Goal: Communication & Community: Participate in discussion

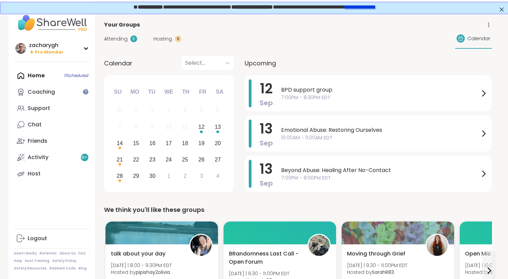
click at [126, 41] on span "Attending" at bounding box center [116, 38] width 24 height 7
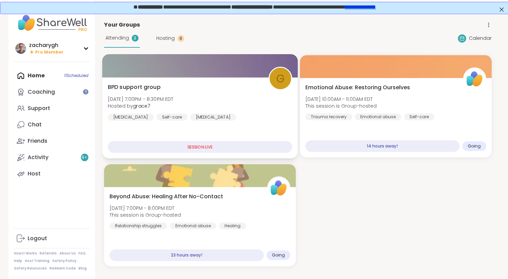
click at [184, 92] on div "BPD support group [DATE] 7:00PM - 8:30PM EDT Hosted by grace7 [MEDICAL_DATA] Se…" at bounding box center [199, 102] width 185 height 38
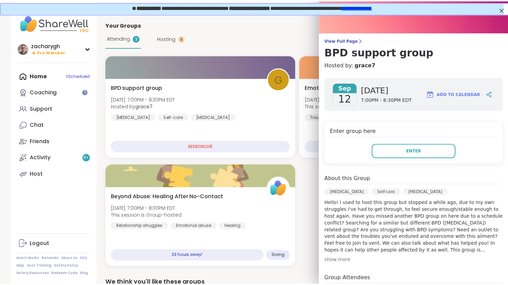
scroll to position [20, 0]
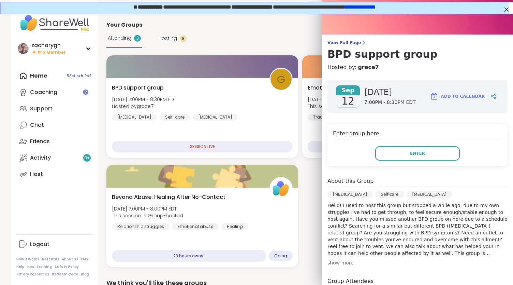
click at [336, 38] on div "View Full Page BPD support group Hosted by: grace7 [DATE] [DATE] 7:00PM - 8:30P…" at bounding box center [417, 190] width 191 height 420
click at [335, 42] on span "View Full Page" at bounding box center [418, 42] width 180 height 5
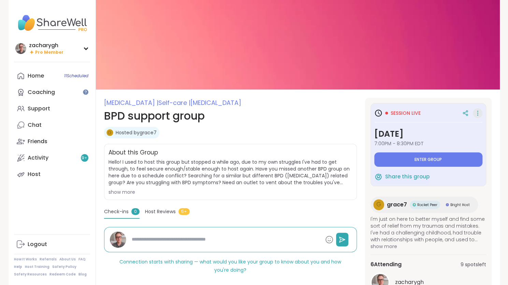
click at [480, 116] on icon at bounding box center [477, 113] width 7 height 10
click at [480, 117] on icon at bounding box center [477, 113] width 7 height 10
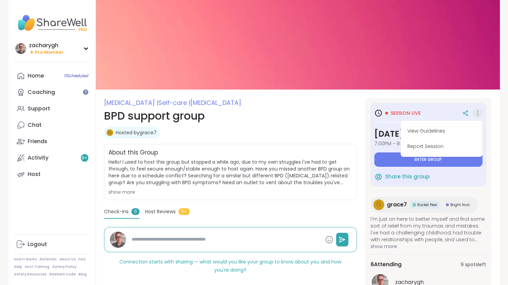
click at [494, 113] on section "[MEDICAL_DATA] | Self-care | [MEDICAL_DATA] BPD support group g Hosted by grace…" at bounding box center [298, 229] width 404 height 262
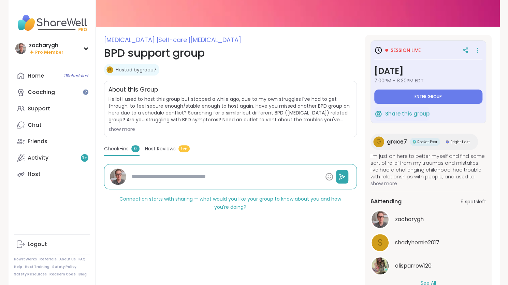
scroll to position [23, 0]
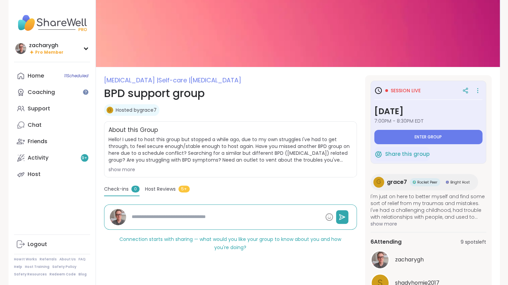
click at [482, 80] on div "Session live [DATE] 7:00PM - 8:30PM EDT Enter group Share this group g grace7 R…" at bounding box center [428, 206] width 127 height 262
click at [480, 86] on icon at bounding box center [477, 91] width 7 height 10
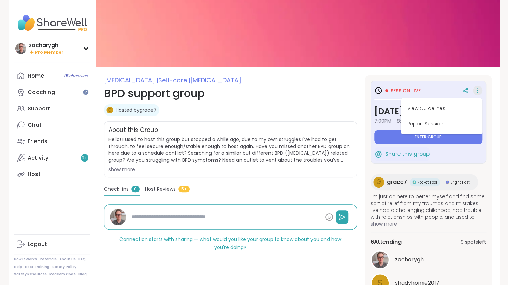
click at [480, 86] on icon at bounding box center [477, 91] width 7 height 10
click at [464, 91] on icon at bounding box center [464, 91] width 2 height 2
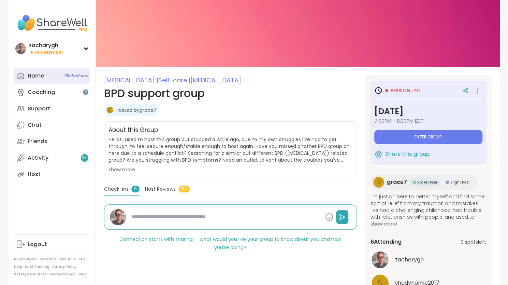
click at [35, 75] on div "Home 11 Scheduled" at bounding box center [36, 76] width 16 height 8
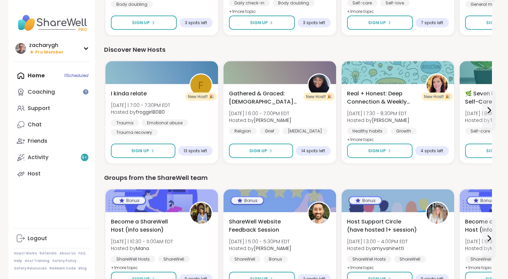
scroll to position [845, 0]
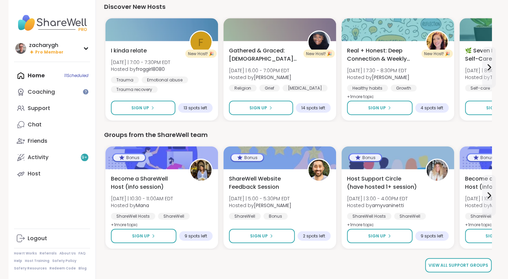
click at [445, 268] on span "View all support groups" at bounding box center [459, 266] width 60 height 6
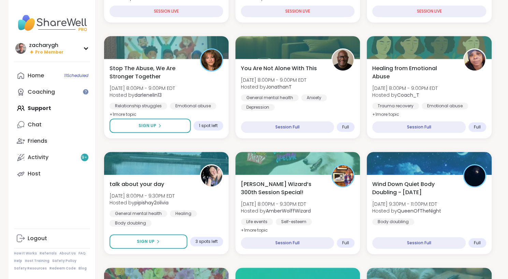
scroll to position [191, 0]
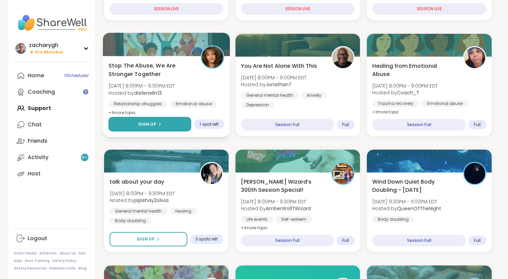
click at [179, 121] on button "Sign Up" at bounding box center [149, 124] width 83 height 15
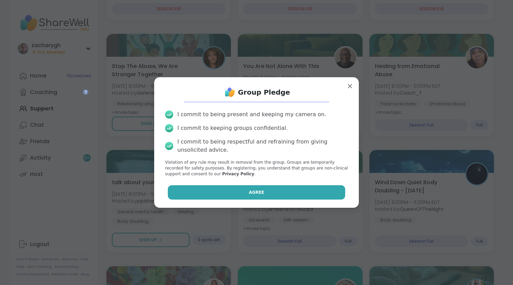
click at [216, 189] on button "Agree" at bounding box center [257, 192] width 178 height 14
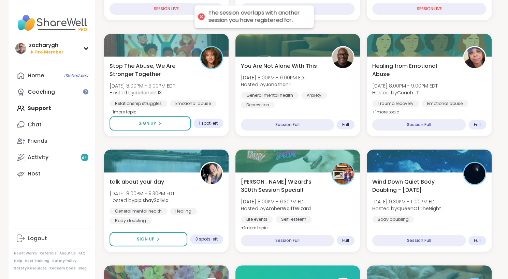
click at [254, 17] on div "The session overlaps with another session you have registered for." at bounding box center [257, 17] width 99 height 14
click at [46, 108] on div "Home 11 Scheduled Coaching Support Chat Friends Activity 9 + Host" at bounding box center [52, 125] width 76 height 115
click at [37, 123] on div "Chat" at bounding box center [35, 125] width 14 height 8
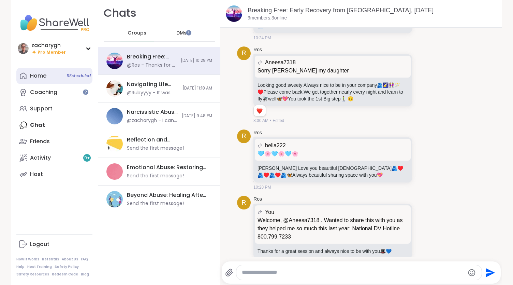
click at [39, 76] on div "Home 11 Scheduled" at bounding box center [38, 76] width 16 height 8
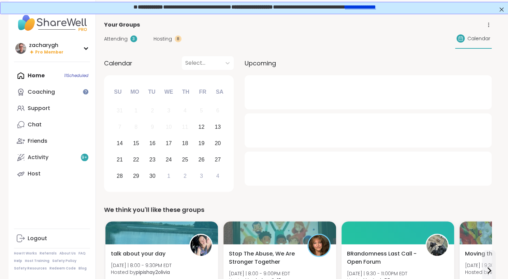
click at [160, 35] on span "Hosting" at bounding box center [163, 38] width 18 height 7
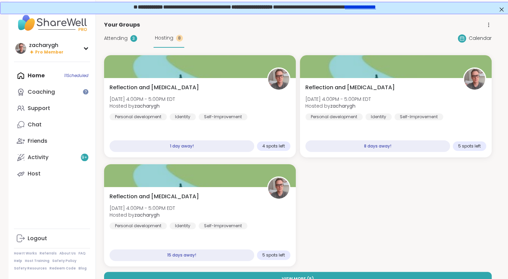
click at [127, 34] on div "Attending 3 Hosting 8" at bounding box center [144, 38] width 80 height 19
click at [123, 38] on span "Attending" at bounding box center [116, 38] width 24 height 7
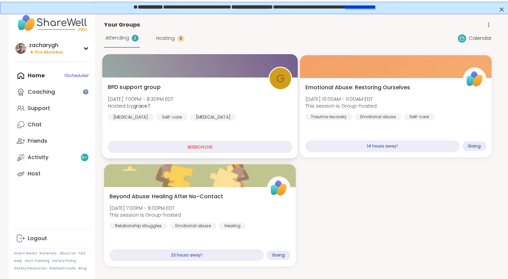
click at [218, 110] on div "BPD support group [DATE] 7:00PM - 8:30PM EDT Hosted by grace7 [MEDICAL_DATA] Se…" at bounding box center [199, 102] width 185 height 38
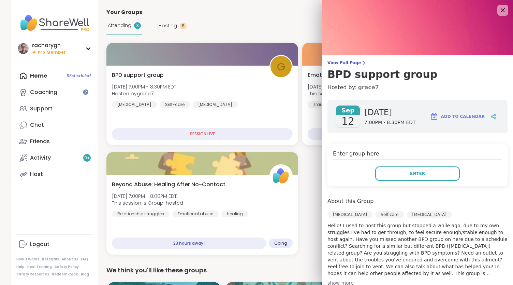
click at [358, 87] on link "grace7" at bounding box center [368, 87] width 21 height 8
click at [344, 61] on span "View Full Page" at bounding box center [418, 62] width 180 height 5
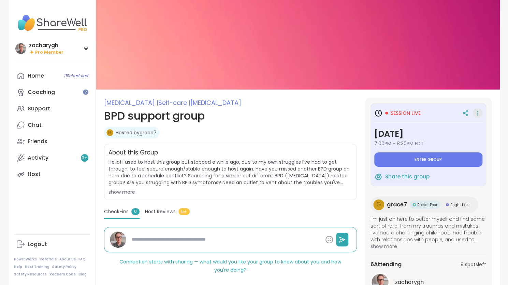
click at [476, 112] on icon at bounding box center [477, 113] width 7 height 10
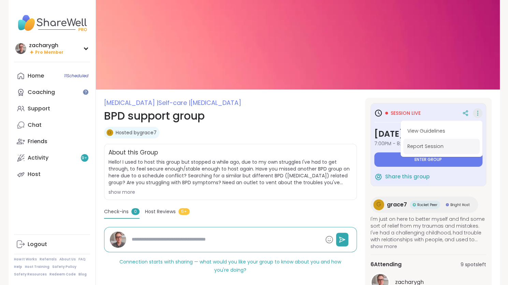
click at [448, 148] on button "Report Session" at bounding box center [441, 146] width 76 height 15
type textarea "*"
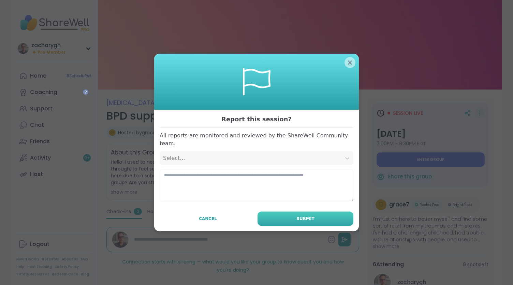
click at [261, 217] on button "Submit" at bounding box center [306, 218] width 96 height 14
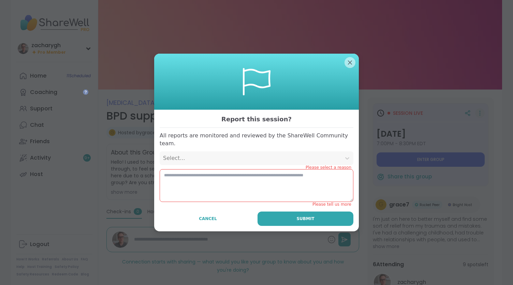
click at [258, 154] on div "Select..." at bounding box center [250, 158] width 175 height 8
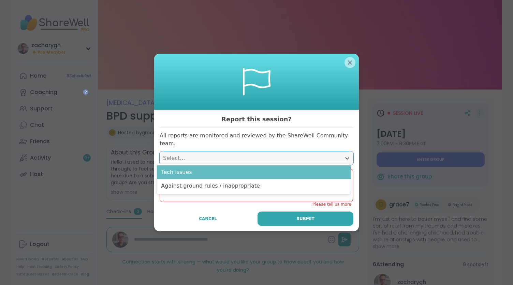
click at [252, 167] on div "Tech issues" at bounding box center [254, 172] width 194 height 14
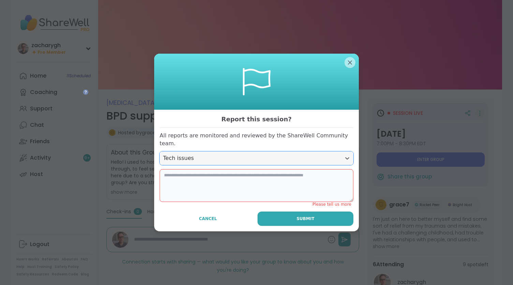
click at [249, 171] on textarea at bounding box center [257, 185] width 194 height 33
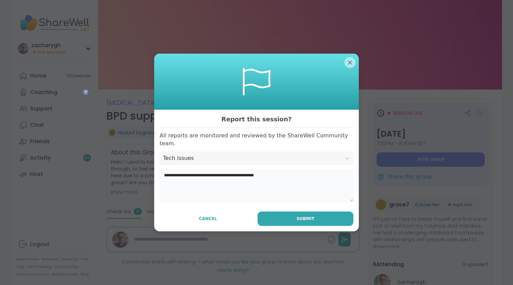
type textarea "**********"
click at [270, 206] on div "**********" at bounding box center [256, 170] width 205 height 121
click at [274, 214] on button "Submit" at bounding box center [306, 218] width 96 height 14
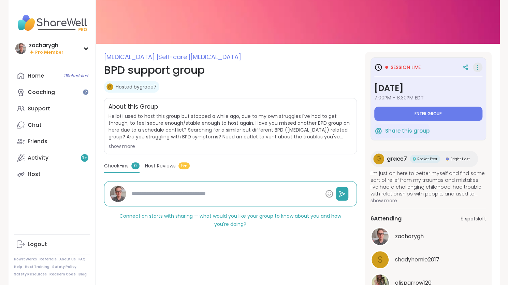
scroll to position [67, 0]
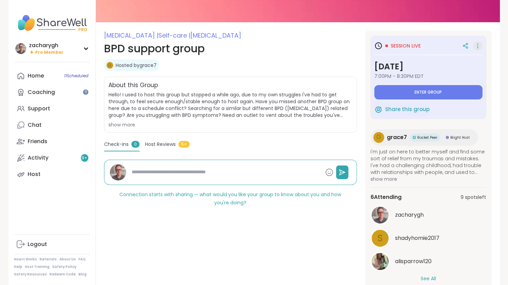
click at [478, 49] on icon at bounding box center [477, 46] width 7 height 10
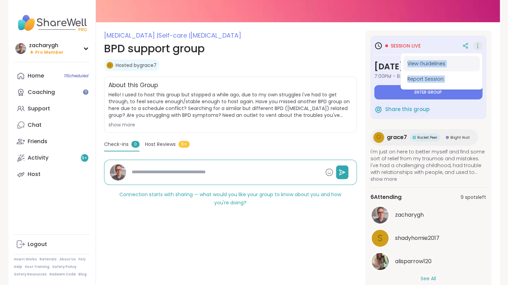
click at [444, 62] on button "View Guidelines" at bounding box center [441, 63] width 76 height 15
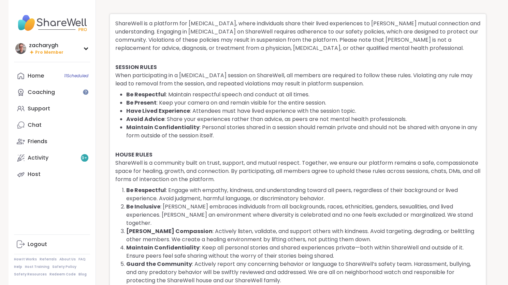
click at [49, 144] on link "Friends" at bounding box center [52, 141] width 76 height 16
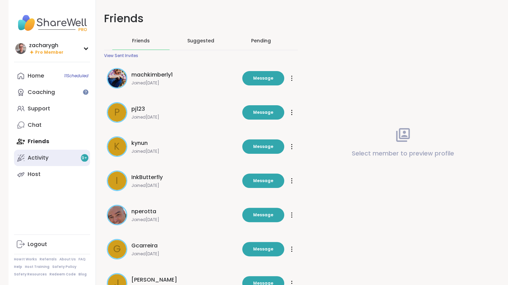
click at [49, 155] on link "Activity 9 +" at bounding box center [52, 157] width 76 height 16
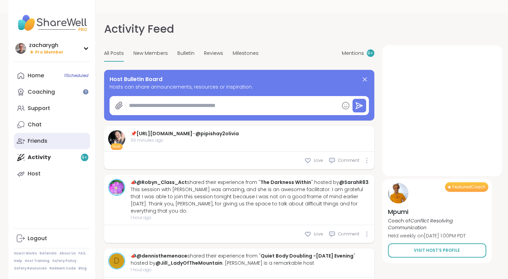
type textarea "*"
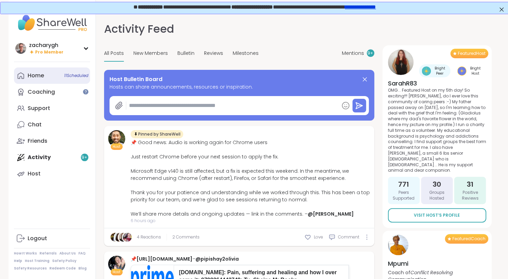
click at [44, 73] on link "Home 11 Scheduled" at bounding box center [52, 76] width 76 height 16
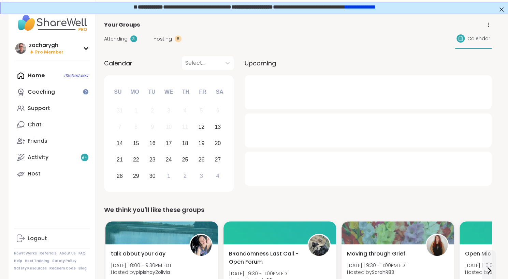
click at [117, 40] on span "Attending" at bounding box center [116, 38] width 24 height 7
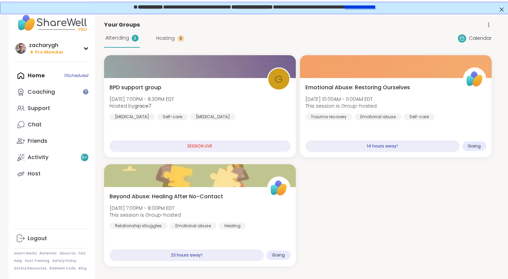
click at [40, 76] on div "Home 11 Scheduled Coaching Support Chat Friends Activity 9 + Host" at bounding box center [52, 125] width 76 height 115
click at [40, 42] on div "zacharygh" at bounding box center [46, 46] width 34 height 8
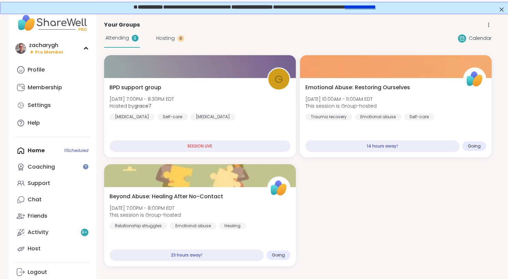
click at [109, 36] on span "Attending" at bounding box center [117, 37] width 24 height 7
click at [45, 202] on link "Chat" at bounding box center [52, 200] width 76 height 16
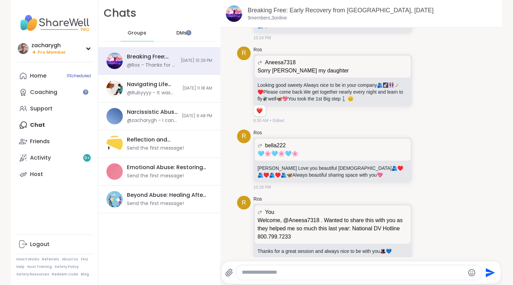
click at [173, 41] on div "DMs" at bounding box center [181, 33] width 33 height 16
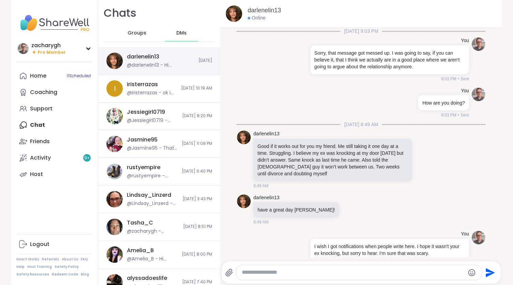
click at [157, 65] on div "@darlenelin13 - Hi [PERSON_NAME] just opened a spot for u. See you soon." at bounding box center [161, 65] width 68 height 7
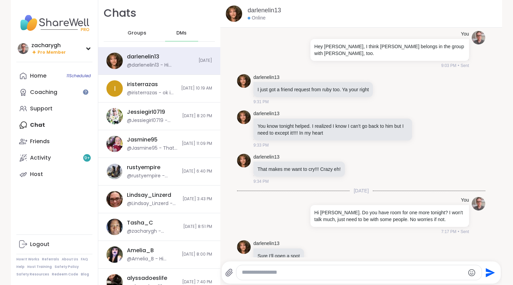
click at [276, 279] on div at bounding box center [359, 271] width 246 height 15
click at [275, 274] on textarea "Type your message" at bounding box center [353, 272] width 223 height 7
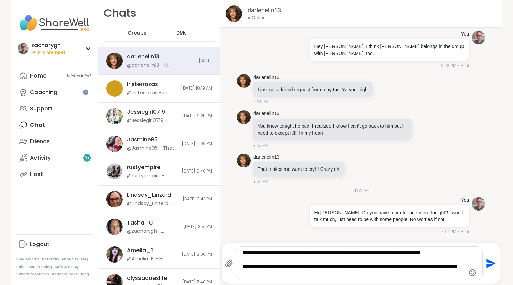
type textarea "**********"
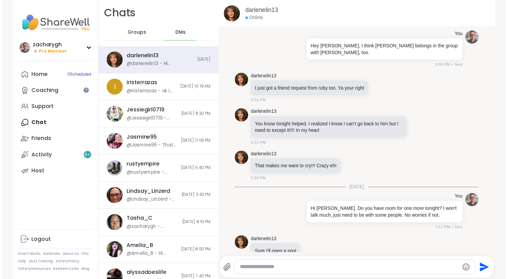
scroll to position [5503, 0]
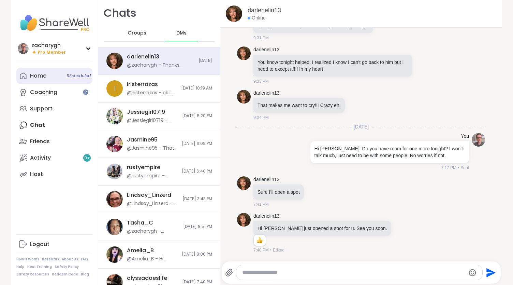
click at [64, 72] on link "Home 11 Scheduled" at bounding box center [54, 76] width 76 height 16
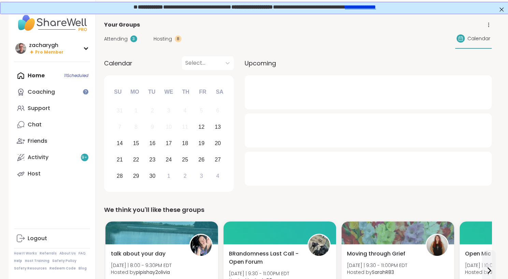
click at [115, 34] on div "Attending 3 Hosting 8 Calendar" at bounding box center [298, 39] width 388 height 20
click at [117, 38] on span "Attending" at bounding box center [116, 38] width 24 height 7
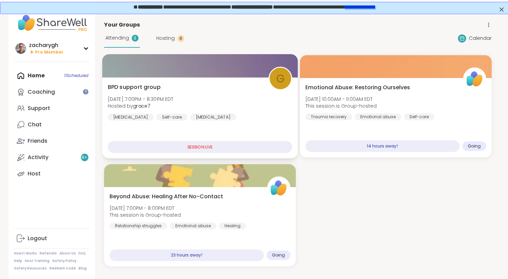
drag, startPoint x: 261, startPoint y: 66, endPoint x: 253, endPoint y: 66, distance: 8.2
click at [253, 66] on div at bounding box center [200, 65] width 196 height 23
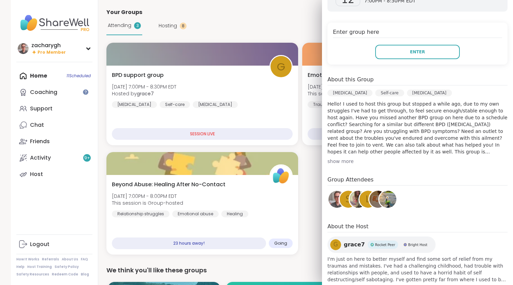
scroll to position [135, 0]
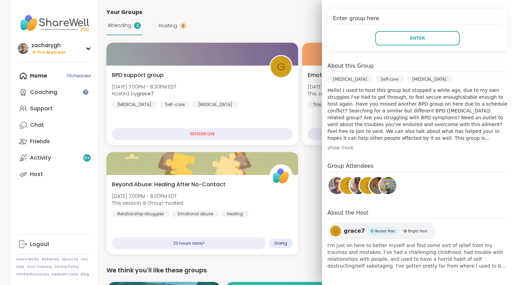
click at [346, 146] on div "show more" at bounding box center [418, 147] width 180 height 7
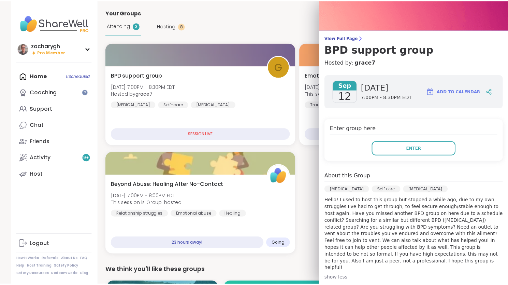
scroll to position [0, 0]
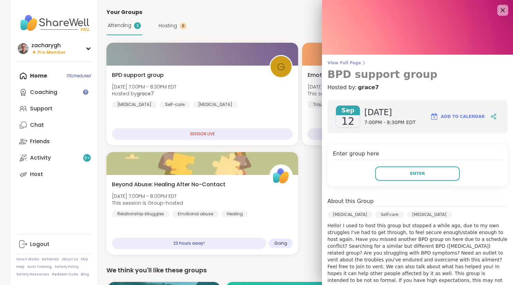
click at [328, 64] on span "View Full Page" at bounding box center [418, 62] width 180 height 5
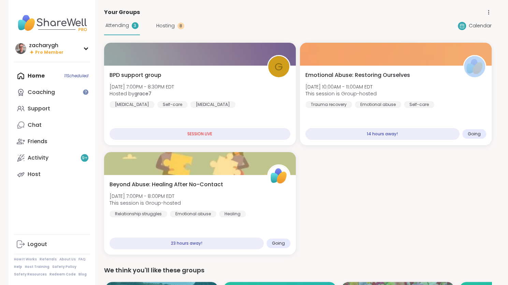
click at [325, 64] on div at bounding box center [396, 54] width 192 height 23
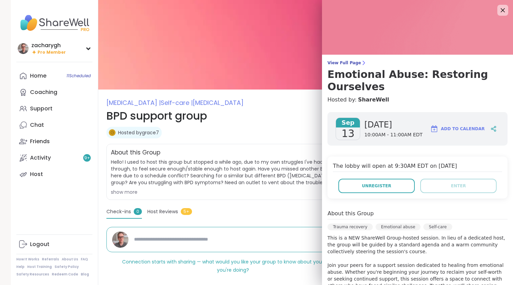
click at [328, 64] on span "View Full Page" at bounding box center [418, 62] width 180 height 5
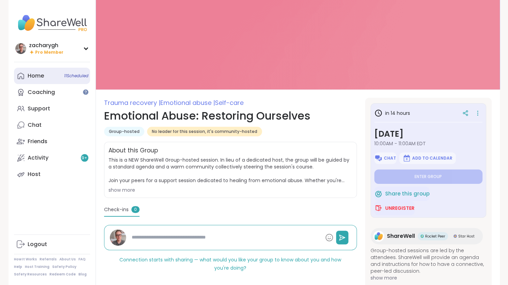
click at [44, 68] on link "Home 11 Scheduled" at bounding box center [52, 76] width 76 height 16
type textarea "*"
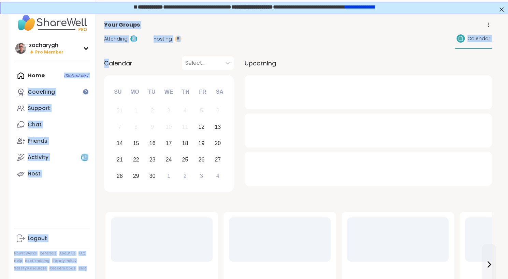
drag, startPoint x: 45, startPoint y: 67, endPoint x: 111, endPoint y: 69, distance: 65.2
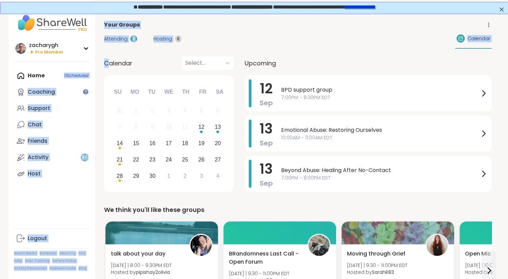
click at [157, 42] on span "Hosting" at bounding box center [163, 38] width 18 height 7
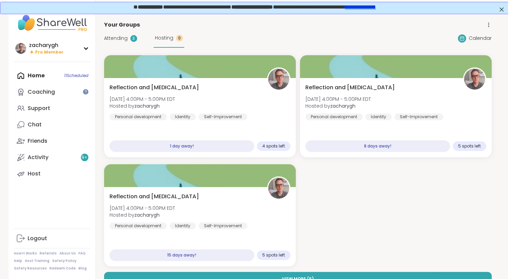
click at [110, 32] on div "Attending 3 Hosting 8" at bounding box center [144, 38] width 80 height 19
drag, startPoint x: 110, startPoint y: 32, endPoint x: 108, endPoint y: 35, distance: 3.5
click at [108, 35] on span "Attending" at bounding box center [116, 38] width 24 height 7
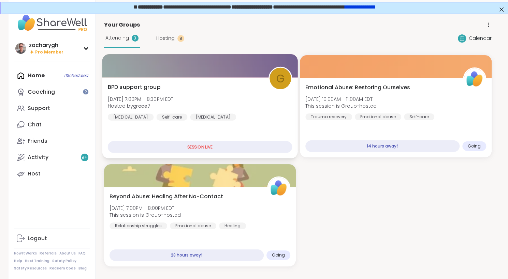
click at [260, 137] on div "BPD support group [DATE] 7:00PM - 8:30PM EDT Hosted by grace7 [MEDICAL_DATA] Se…" at bounding box center [200, 117] width 196 height 81
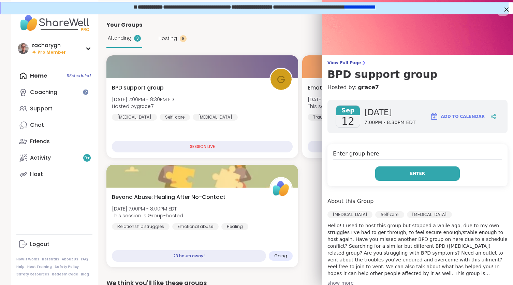
click at [426, 166] on button "Enter" at bounding box center [417, 173] width 85 height 14
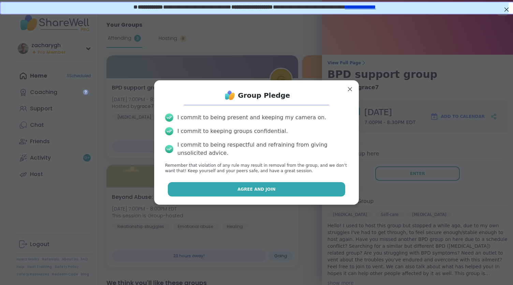
click at [312, 186] on button "Agree and Join" at bounding box center [257, 189] width 178 height 14
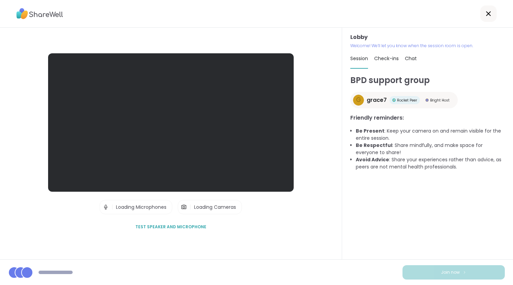
click at [322, 166] on div "Lobby | Loading Microphones | Loading Cameras Test speaker and microphone" at bounding box center [171, 143] width 342 height 231
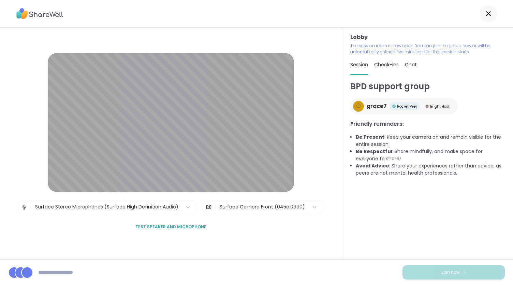
click at [485, 13] on icon at bounding box center [489, 14] width 8 height 8
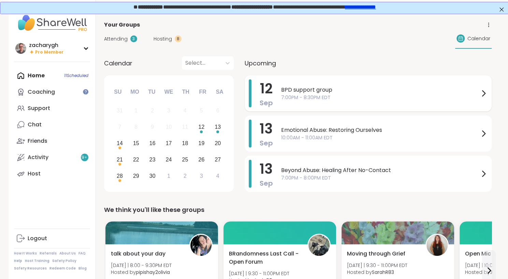
click at [334, 81] on div "BPD support group 7:00PM - 8:30PM EDT" at bounding box center [384, 94] width 206 height 28
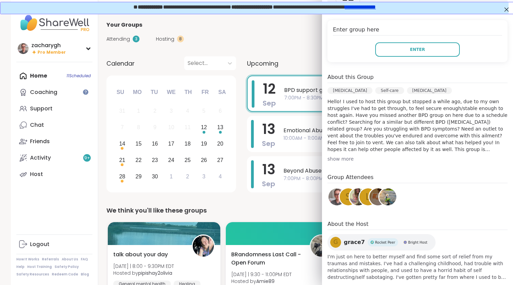
scroll to position [135, 0]
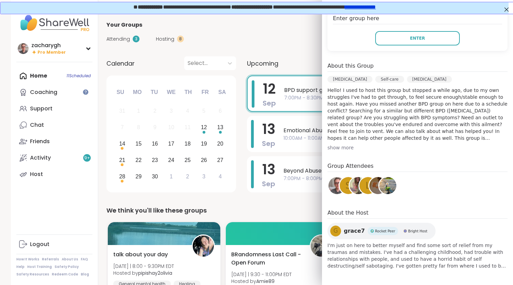
click at [502, 4] on div "**********" at bounding box center [254, 7] width 508 height 12
